Goal: Find specific page/section: Find specific page/section

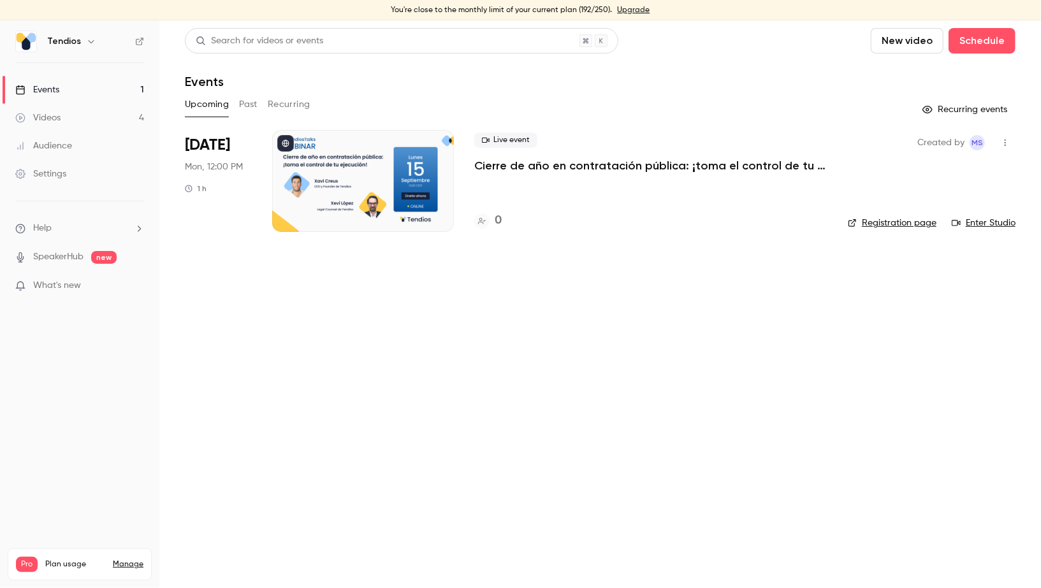
click at [85, 87] on link "Events 1" at bounding box center [79, 90] width 159 height 28
click at [116, 113] on link "Videos 4" at bounding box center [79, 118] width 159 height 28
